Goal: Transaction & Acquisition: Book appointment/travel/reservation

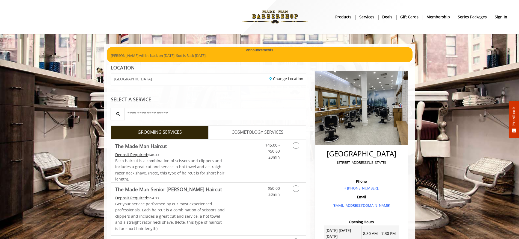
click at [503, 16] on b "sign in" at bounding box center [501, 17] width 13 height 6
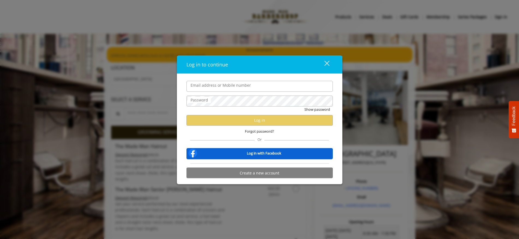
type input "**********"
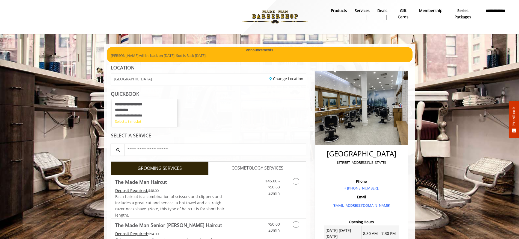
click at [131, 122] on div "Select a timeslot" at bounding box center [145, 122] width 60 height 6
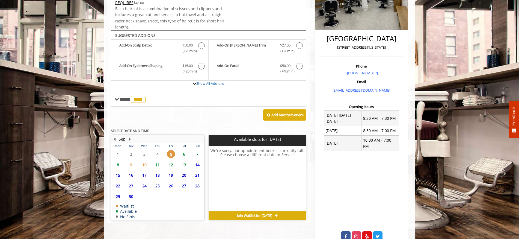
scroll to position [128, 0]
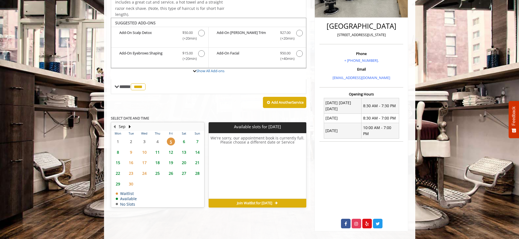
click at [158, 174] on span "25" at bounding box center [158, 173] width 8 height 8
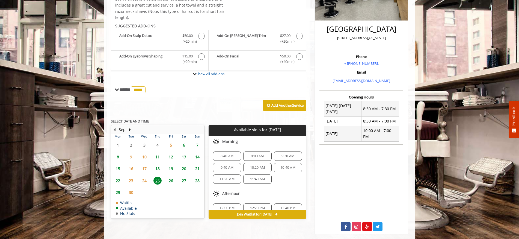
click at [256, 156] on span "9:00 AM" at bounding box center [257, 156] width 13 height 4
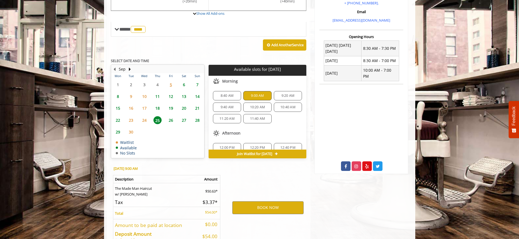
scroll to position [219, 0]
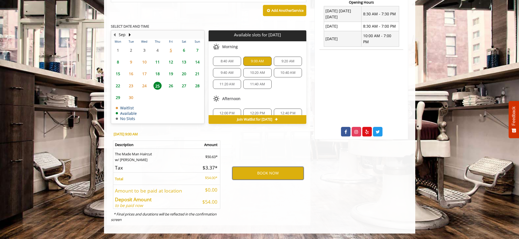
click at [267, 177] on button "BOOK NOW" at bounding box center [267, 173] width 71 height 13
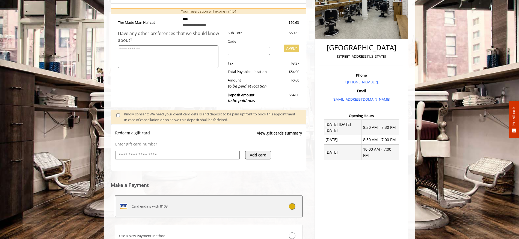
scroll to position [145, 0]
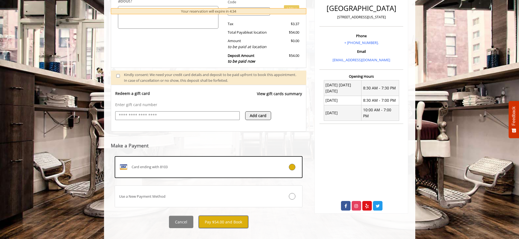
click at [234, 224] on button "Pay $54.00 and Book" at bounding box center [223, 222] width 49 height 12
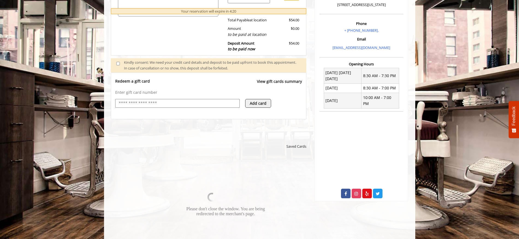
scroll to position [179, 0]
